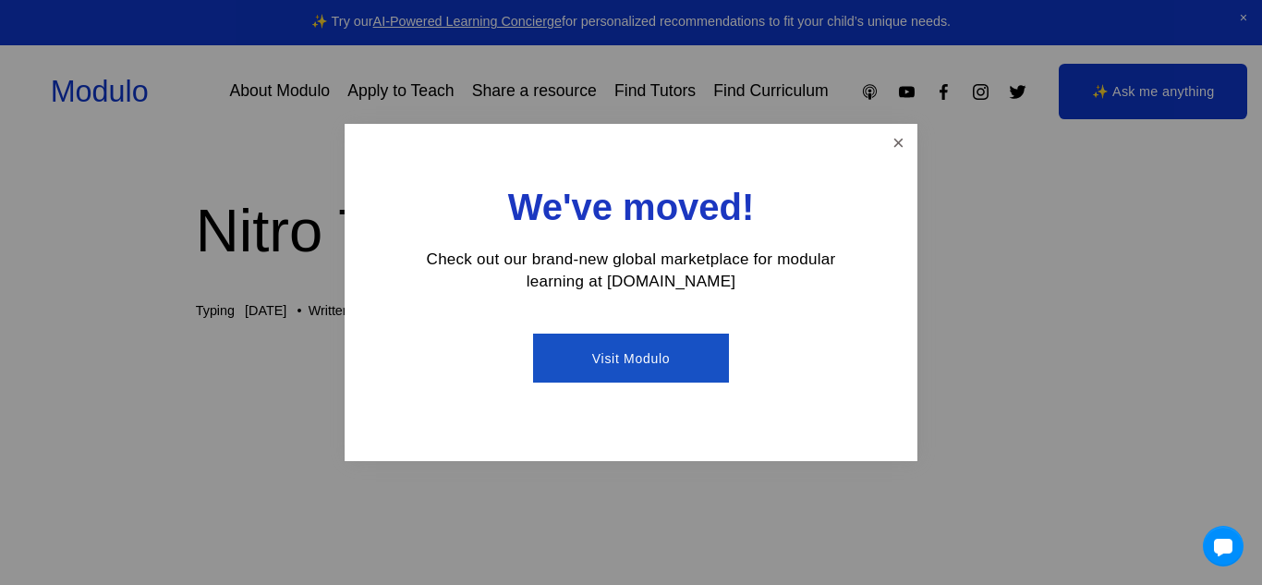
click at [892, 110] on div at bounding box center [631, 292] width 1262 height 585
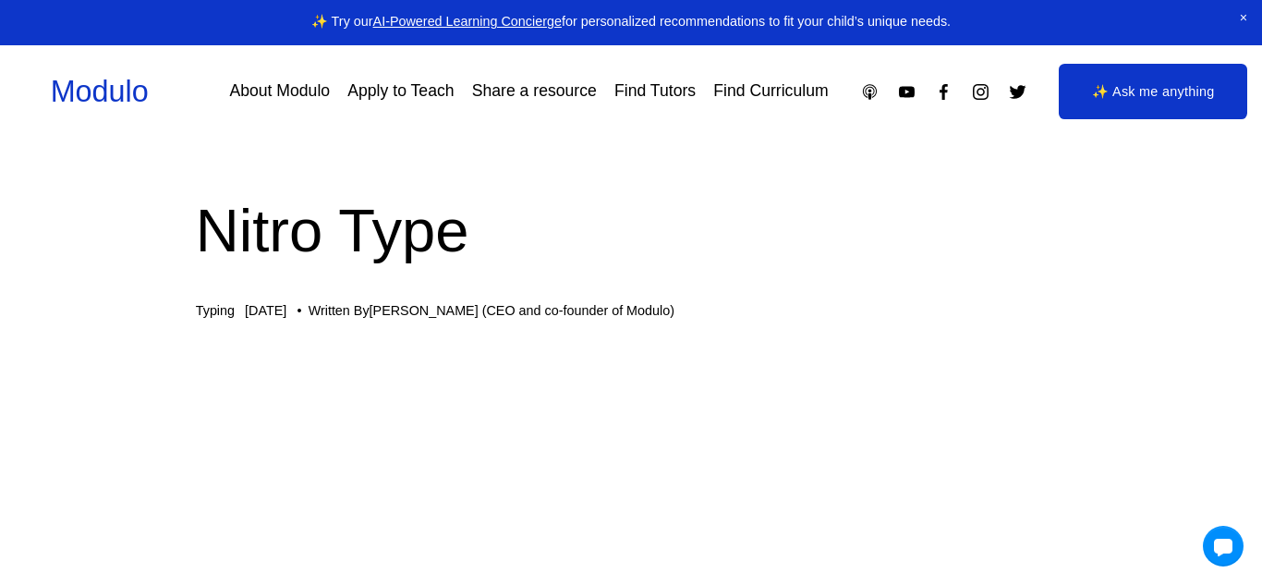
click at [895, 137] on div "Skip to Content Modulo About Modulo Apply to Teach Share a resource Find Tutors" at bounding box center [631, 91] width 1262 height 93
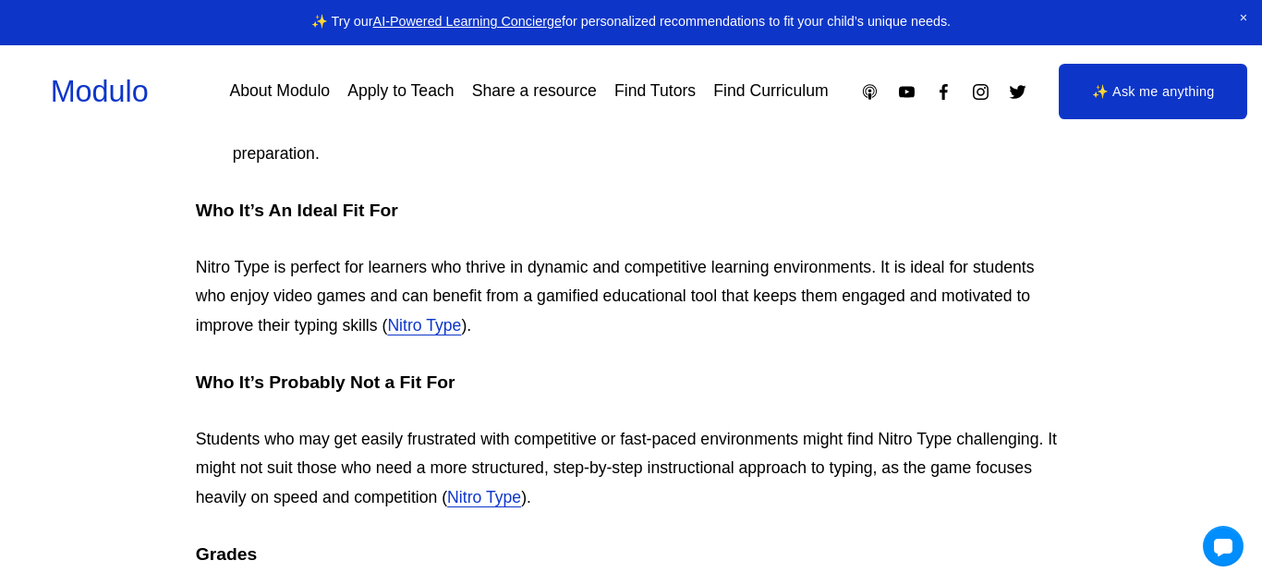
scroll to position [4216, 0]
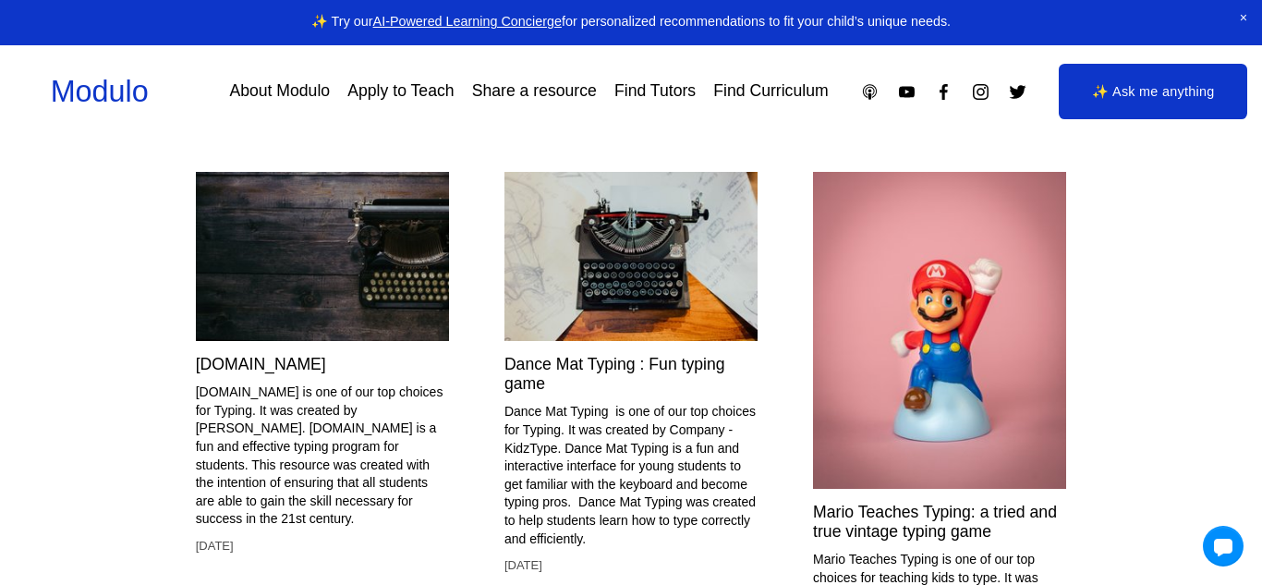
scroll to position [5701, 0]
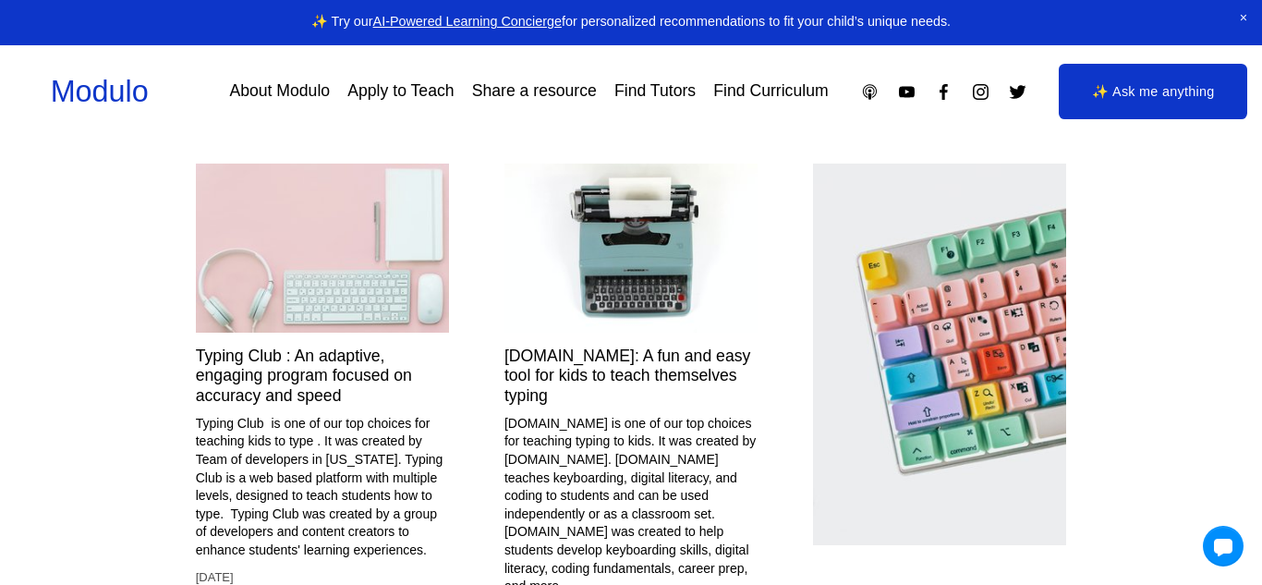
click at [571, 406] on div "[DOMAIN_NAME]: A fun and easy tool for kids to teach themselves typing" at bounding box center [630, 375] width 253 height 59
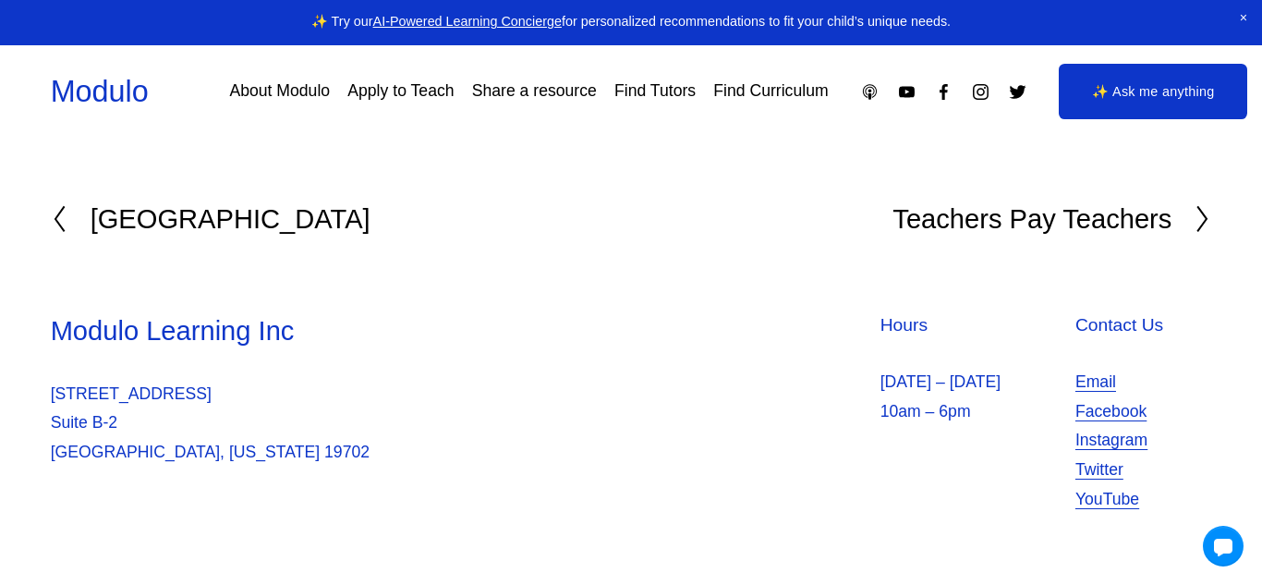
scroll to position [7657, 0]
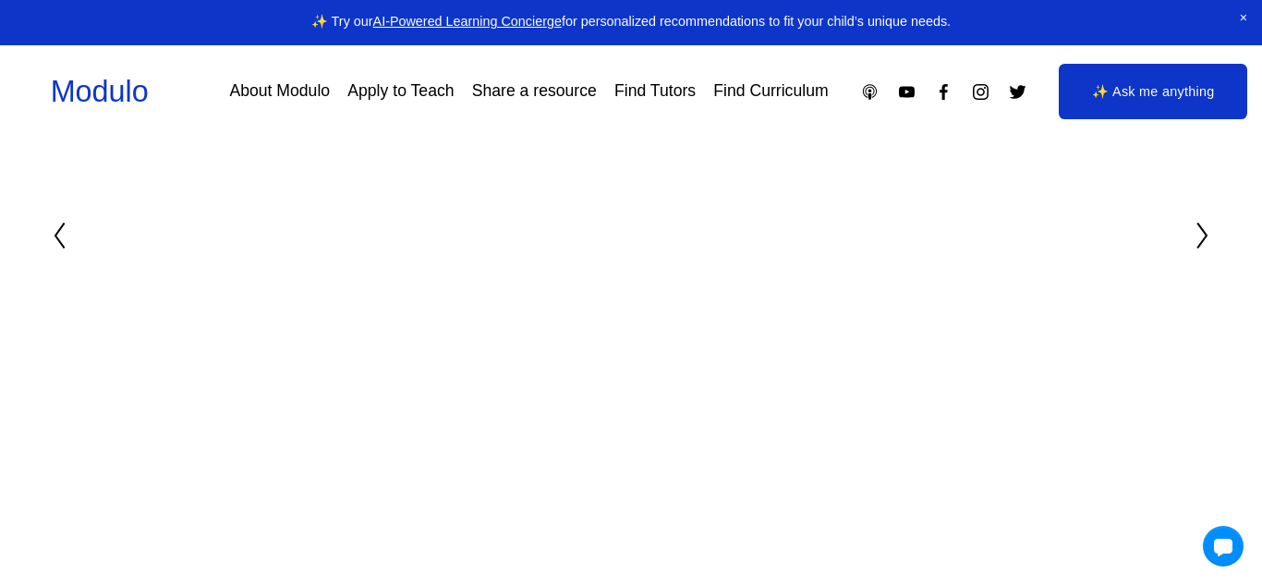
scroll to position [7657, 0]
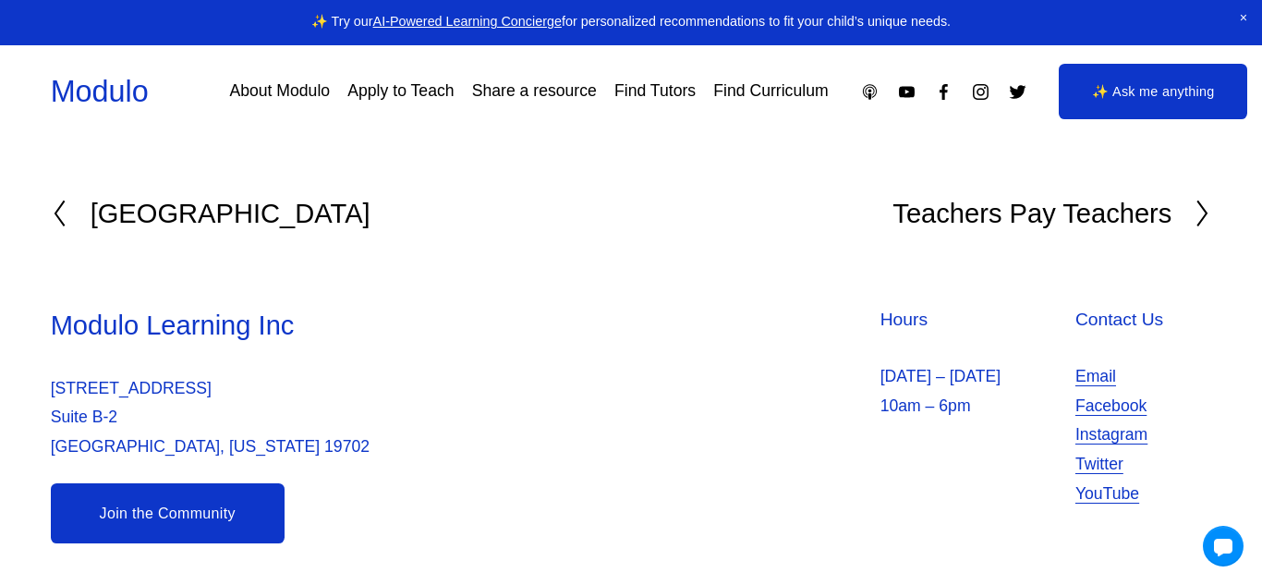
click at [142, 504] on link "Join the Community" at bounding box center [168, 513] width 234 height 60
